Goal: Information Seeking & Learning: Learn about a topic

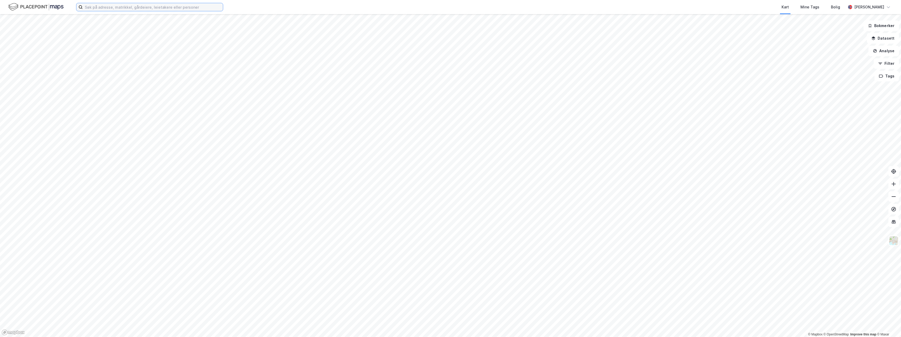
click at [120, 9] on input at bounding box center [153, 7] width 140 height 8
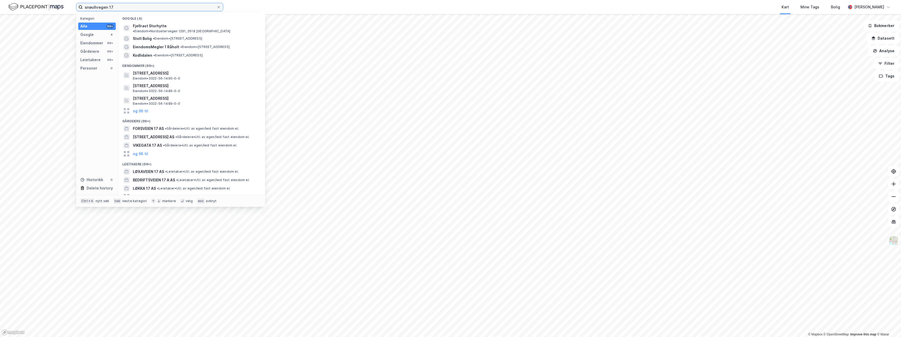
click at [122, 8] on input "snøullvegen 17" at bounding box center [150, 7] width 134 height 8
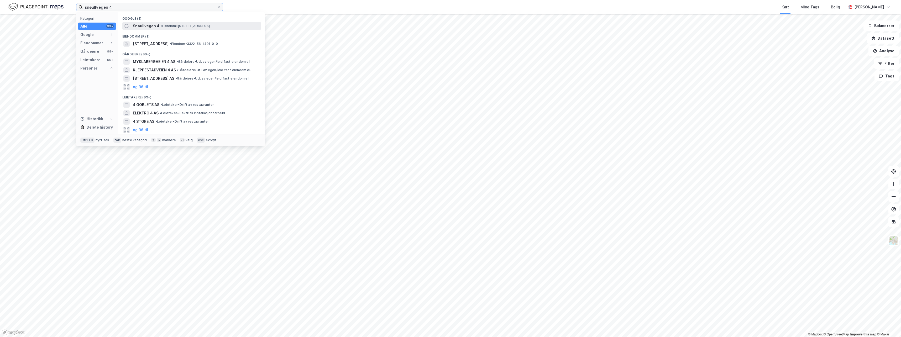
type input "snøullvegen 4"
click at [154, 26] on span "Snøullvegen 4" at bounding box center [146, 26] width 27 height 6
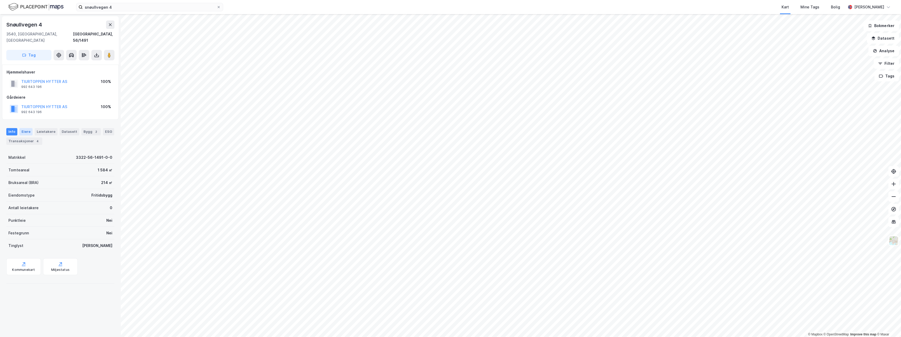
click at [23, 128] on div "Eiere" at bounding box center [25, 131] width 13 height 7
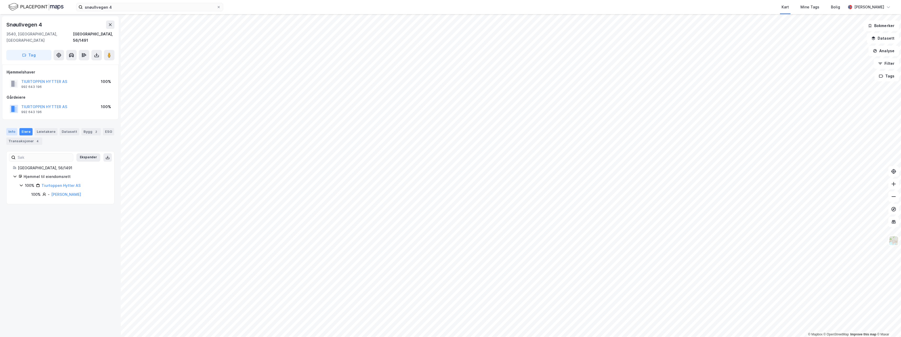
click at [11, 128] on div "Info" at bounding box center [11, 131] width 11 height 7
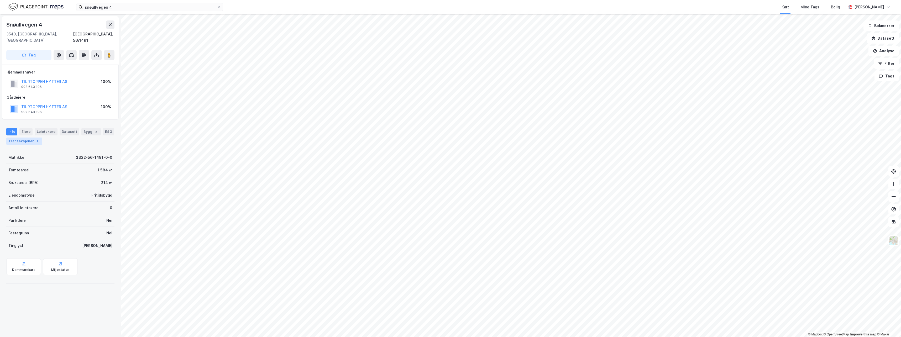
click at [29, 138] on div "Transaksjoner 4" at bounding box center [24, 141] width 36 height 7
